Goal: Check status

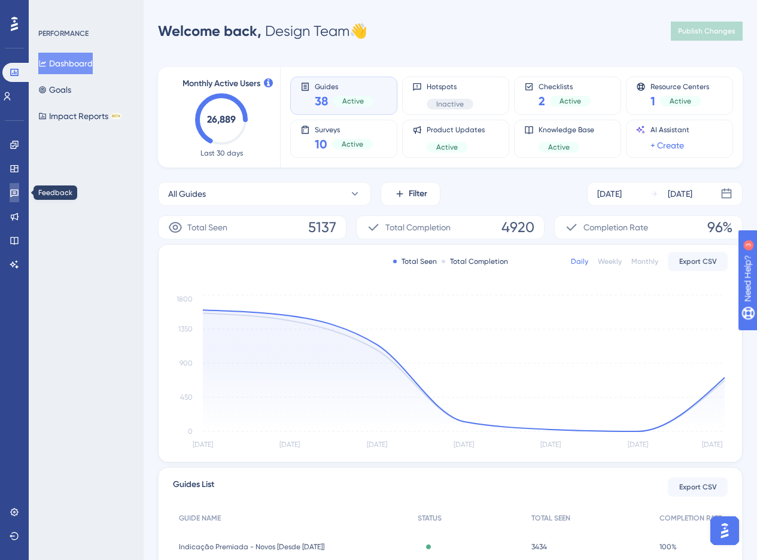
click at [10, 188] on icon at bounding box center [15, 193] width 10 height 10
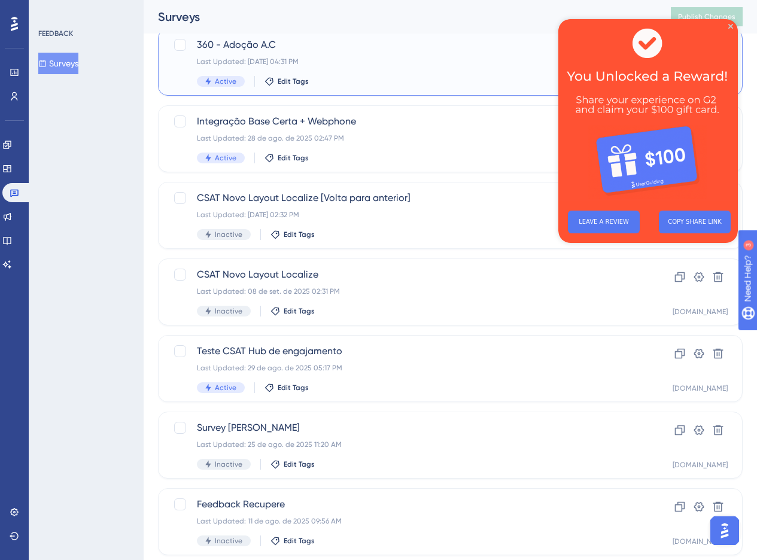
click at [366, 42] on span "360 - Adoção A.C" at bounding box center [402, 45] width 411 height 14
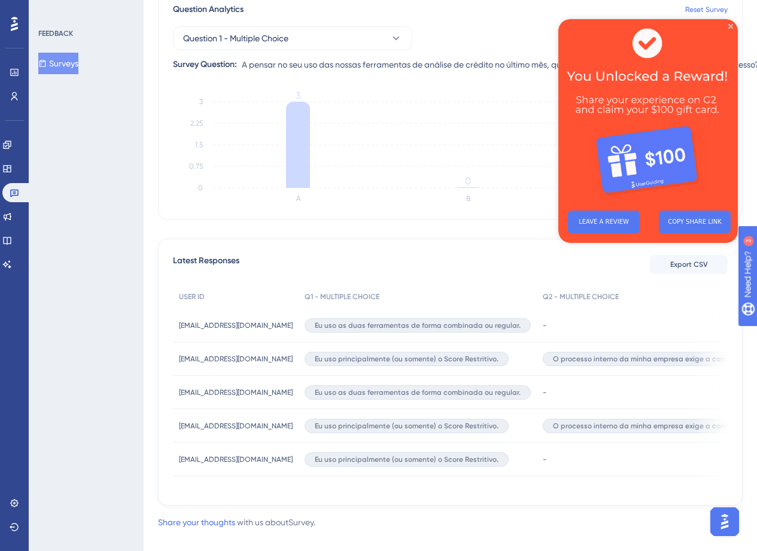
scroll to position [196, 0]
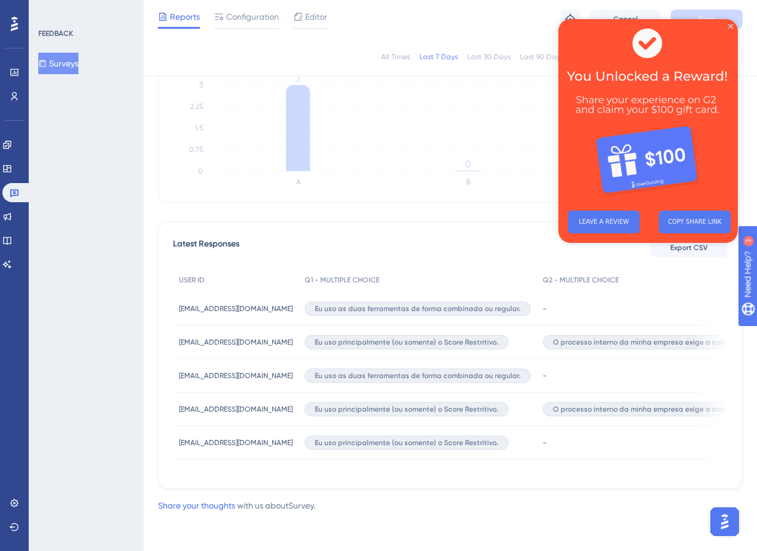
drag, startPoint x: 277, startPoint y: 468, endPoint x: 379, endPoint y: 463, distance: 102.4
click at [379, 463] on div "USER ID Q1 - MULTIPLE CHOICE Q2 - MULTIPLE CHOICE Q3 - MULTIPLE CHOICE Q4 - MUL…" at bounding box center [450, 371] width 554 height 206
drag, startPoint x: 349, startPoint y: 474, endPoint x: 385, endPoint y: 475, distance: 35.3
click at [385, 475] on div "Latest Responses Export CSV USER ID Q1 - MULTIPLE CHOICE Q2 - MULTIPLE CHOICE Q…" at bounding box center [450, 355] width 584 height 267
drag, startPoint x: 348, startPoint y: 474, endPoint x: 369, endPoint y: 474, distance: 21.5
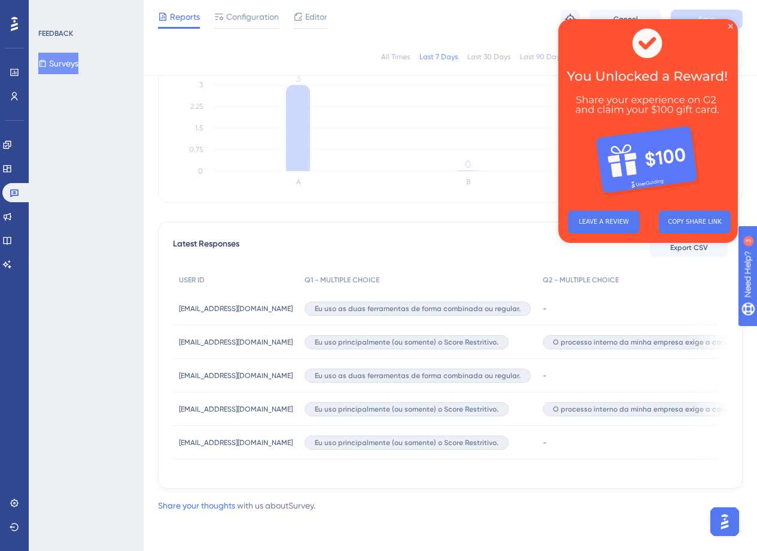
click at [369, 474] on div "Latest Responses Export CSV USER ID Q1 - MULTIPLE CHOICE Q2 - MULTIPLE CHOICE Q…" at bounding box center [450, 355] width 584 height 267
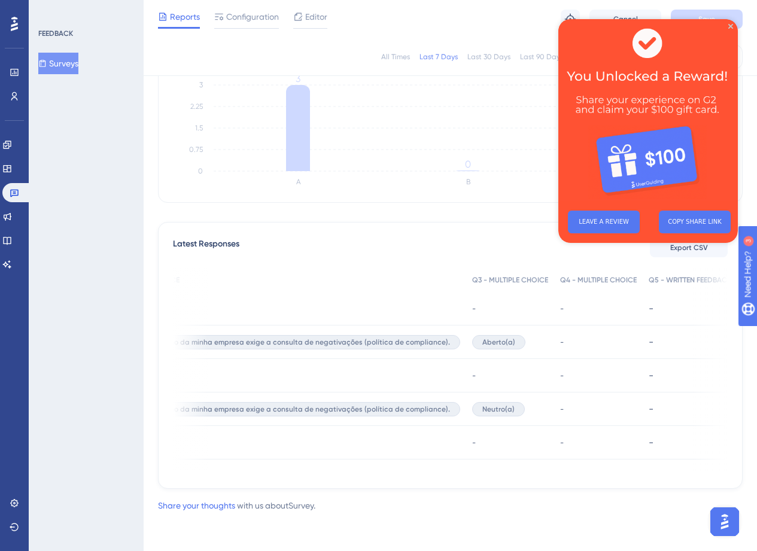
scroll to position [0, 0]
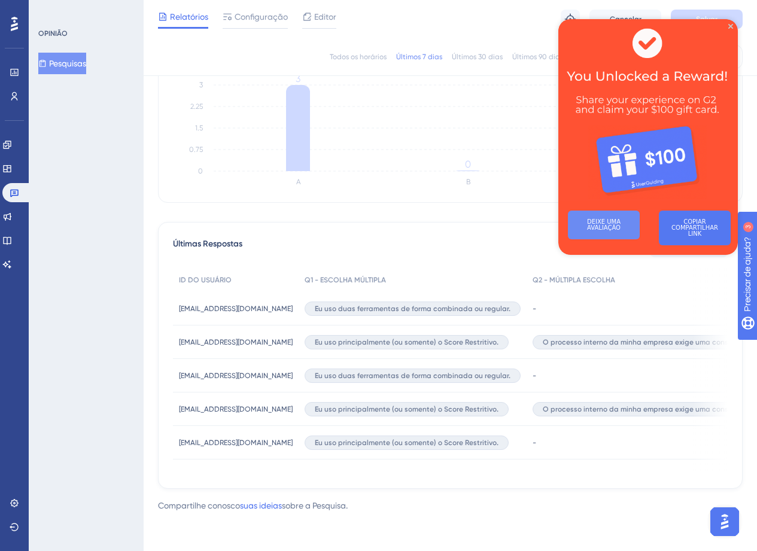
click at [600, 227] on font "DEIXE UMA AVALIAÇÃO" at bounding box center [604, 224] width 35 height 13
